Goal: Navigation & Orientation: Find specific page/section

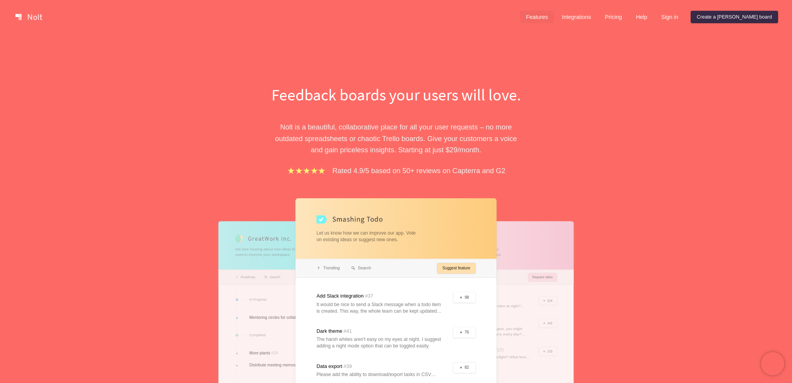
click at [554, 16] on link "Features" at bounding box center [536, 17] width 34 height 12
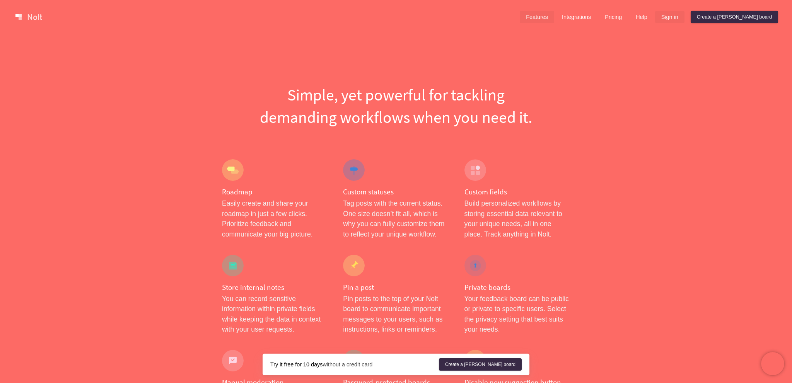
click at [684, 19] on link "Sign in" at bounding box center [669, 17] width 29 height 12
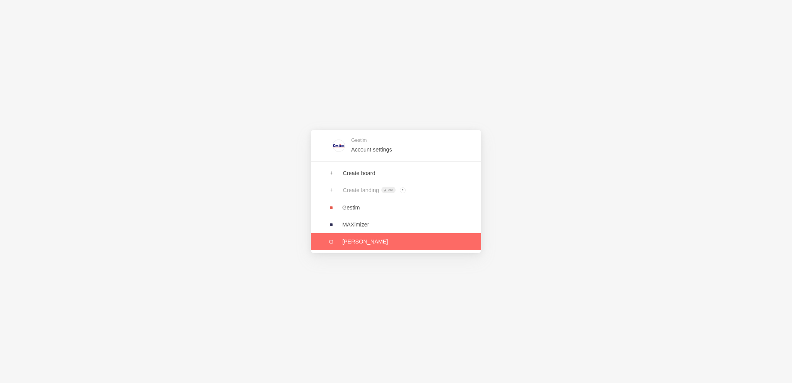
click at [359, 242] on link at bounding box center [396, 241] width 170 height 17
